Goal: Transaction & Acquisition: Purchase product/service

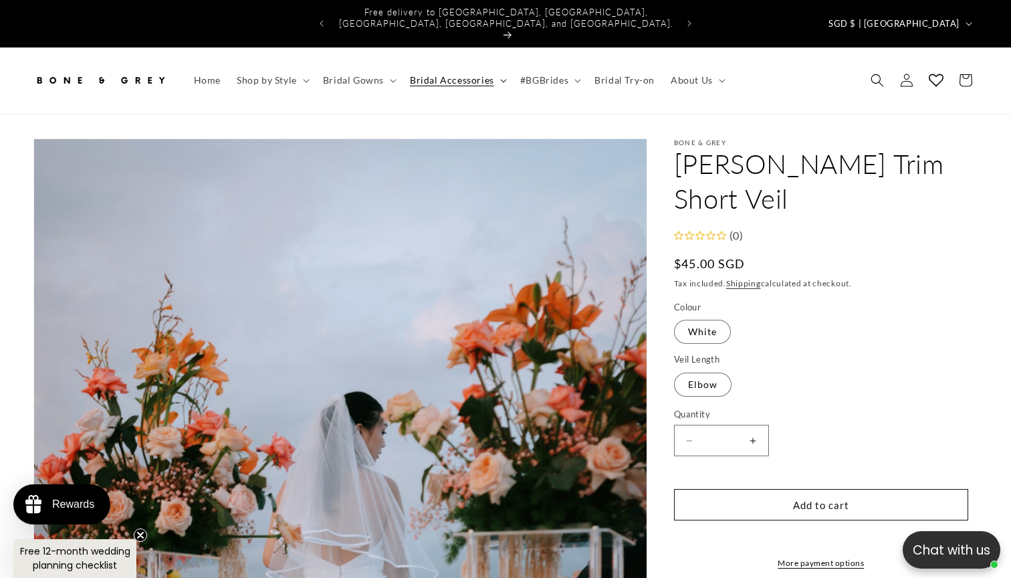
click at [500, 79] on icon at bounding box center [503, 81] width 7 height 4
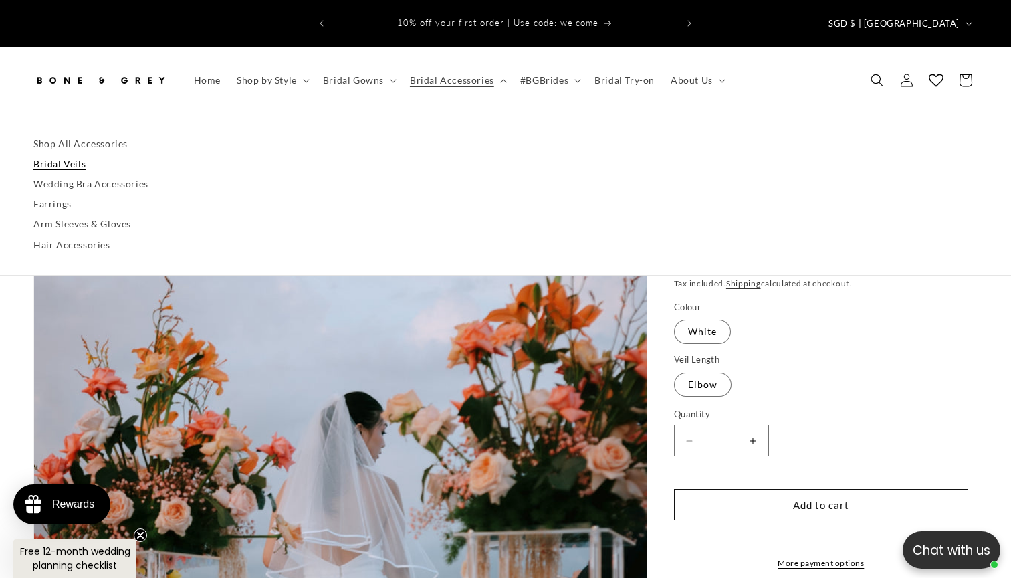
click at [68, 154] on link "Bridal Veils" at bounding box center [505, 164] width 944 height 20
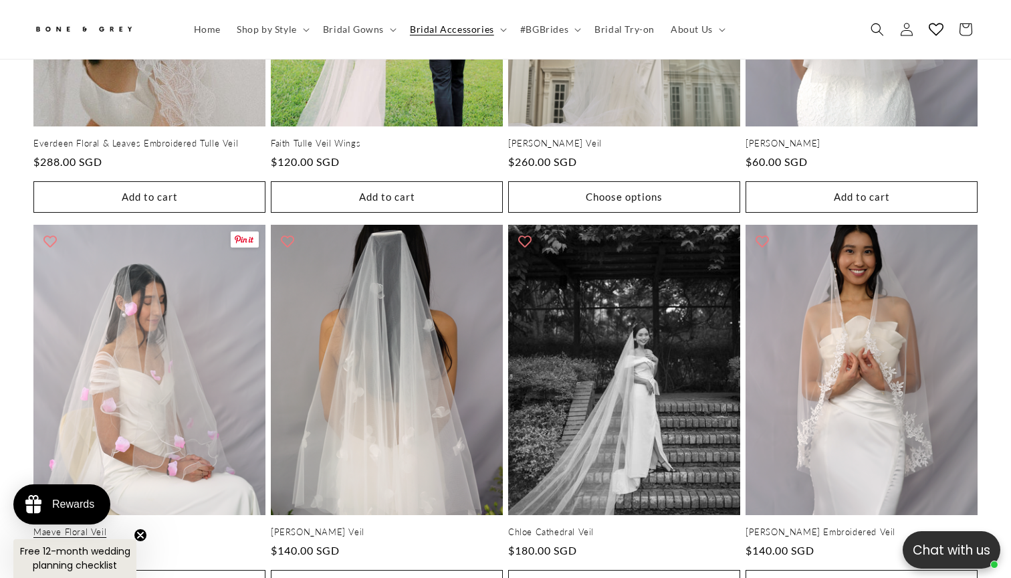
scroll to position [0, 344]
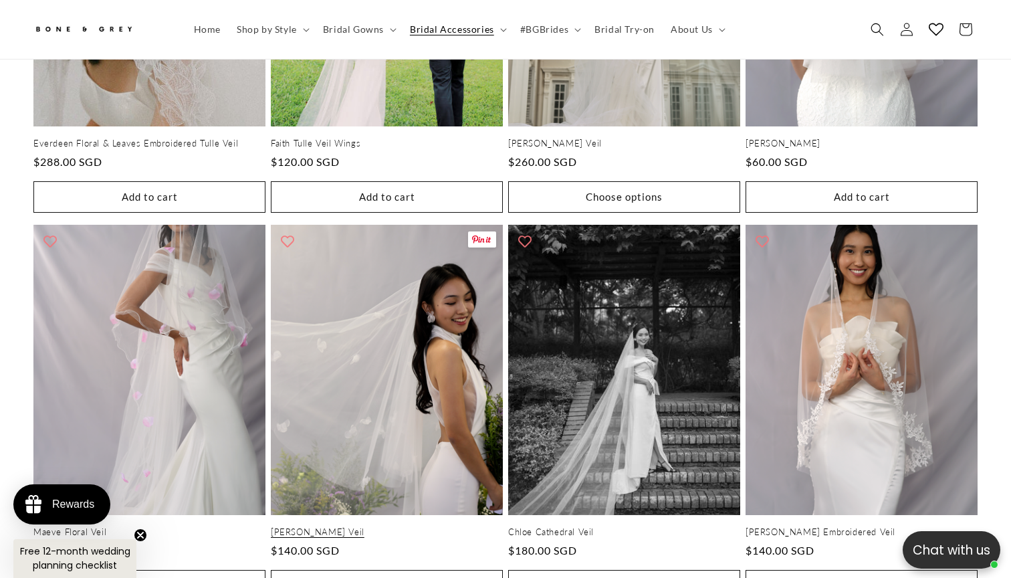
click at [411, 526] on link "[PERSON_NAME] Veil" at bounding box center [387, 531] width 232 height 11
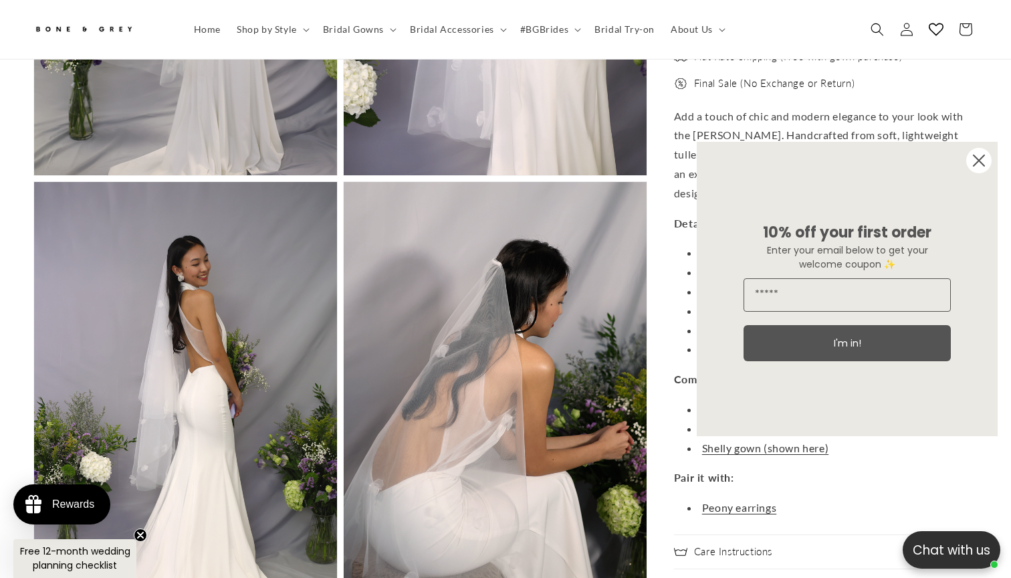
scroll to position [0, 688]
click at [986, 157] on circle "Close dialog" at bounding box center [978, 160] width 25 height 25
